Goal: Information Seeking & Learning: Learn about a topic

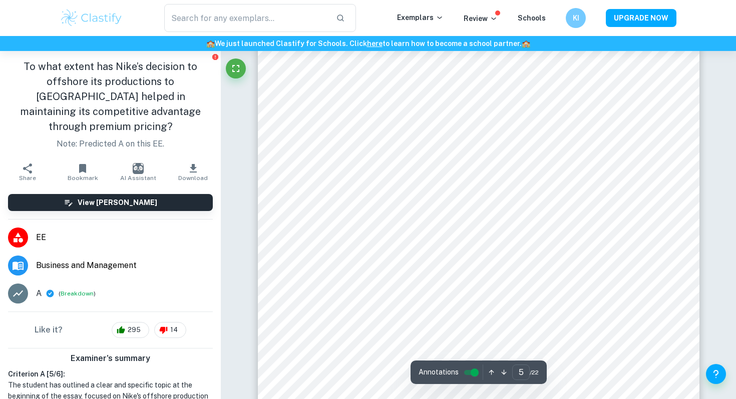
scroll to position [2758, 0]
type input "7"
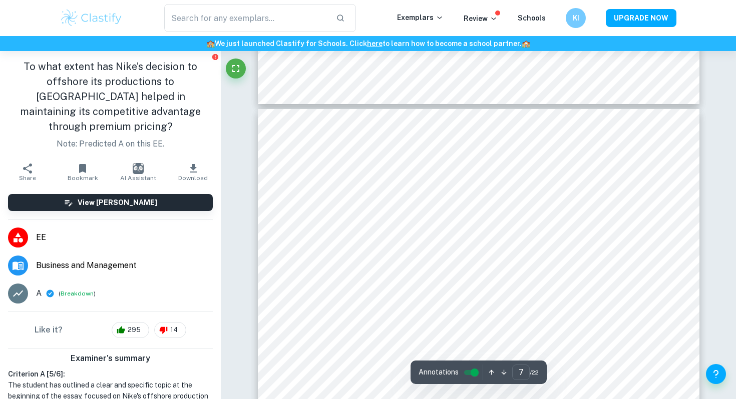
scroll to position [3635, 0]
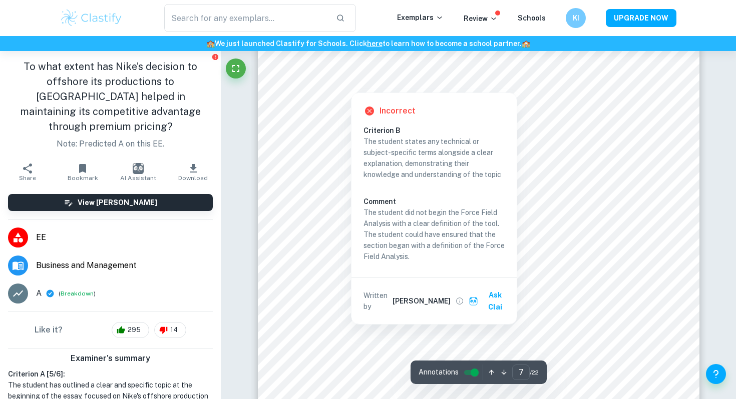
click at [345, 85] on div at bounding box center [350, 84] width 83 height 13
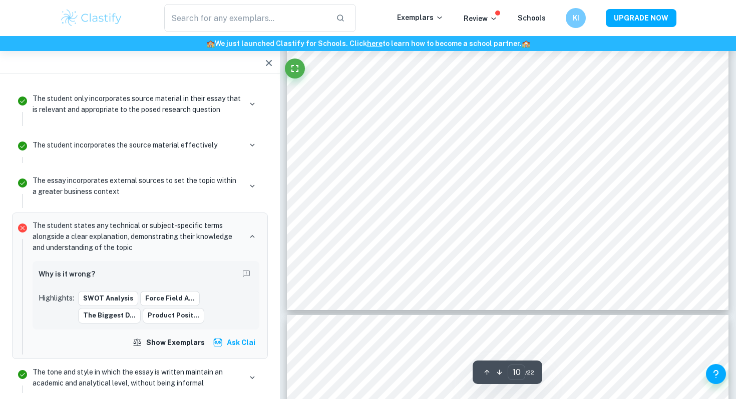
scroll to position [5687, 0]
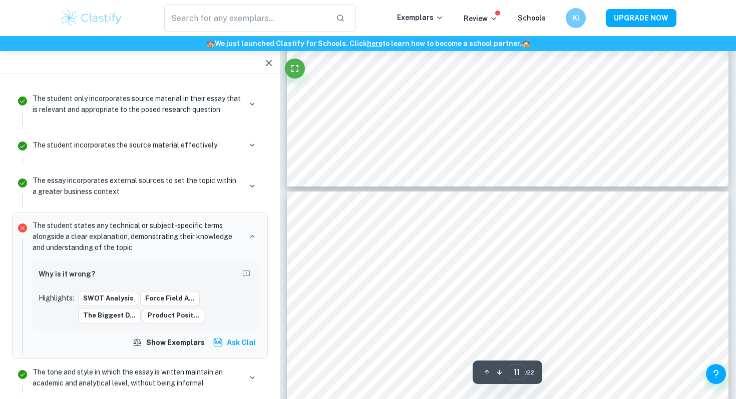
type input "12"
click at [266, 59] on icon "button" at bounding box center [269, 63] width 12 height 12
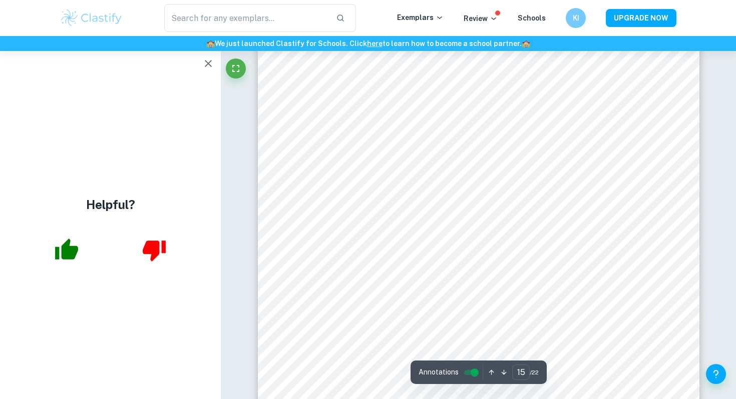
scroll to position [8353, 0]
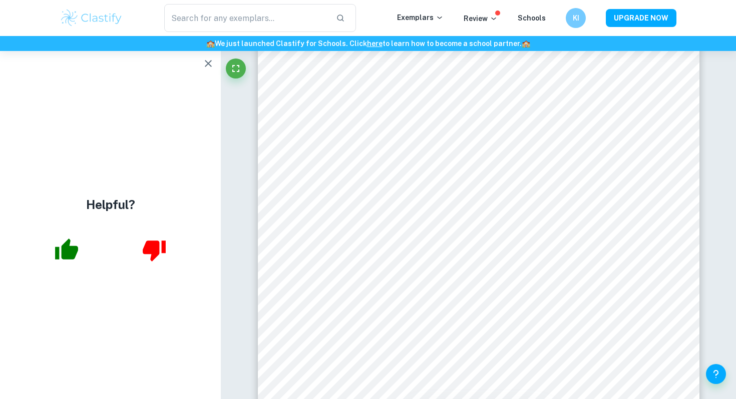
click at [201, 68] on button "button" at bounding box center [208, 64] width 20 height 20
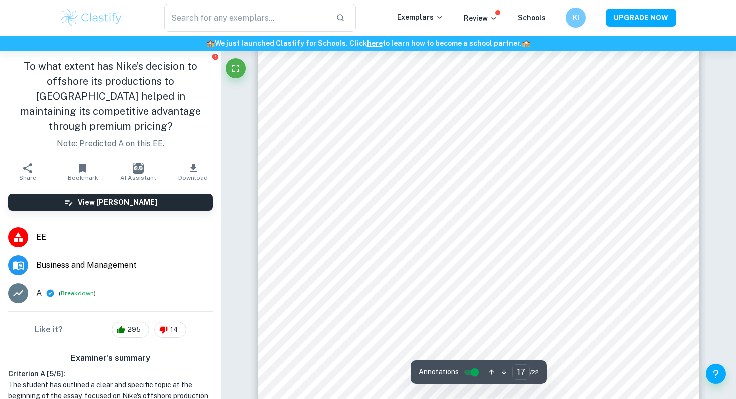
scroll to position [9573, 0]
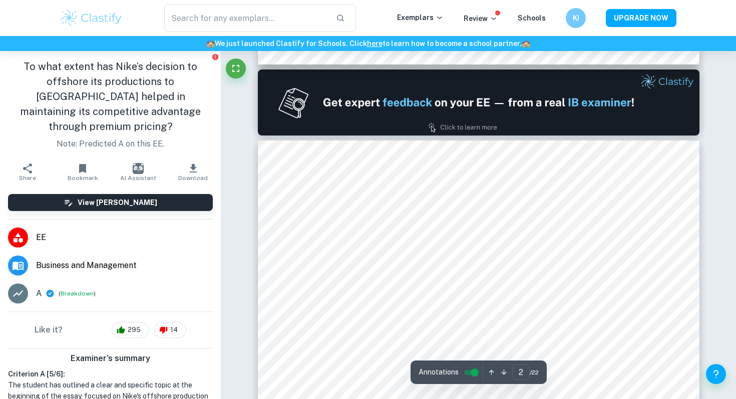
type input "1"
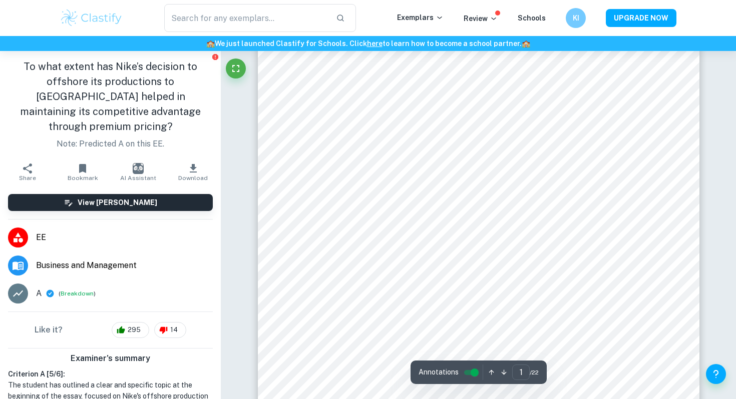
scroll to position [0, 0]
